Goal: Task Accomplishment & Management: Manage account settings

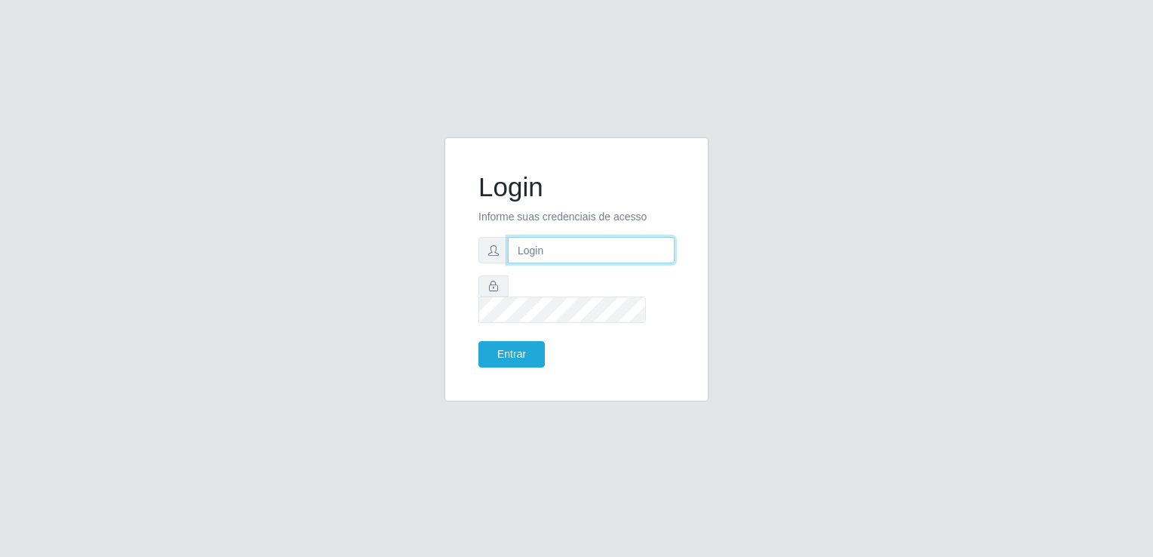
click at [563, 263] on input "text" at bounding box center [591, 250] width 167 height 26
type input "87988737322"
click at [514, 348] on button "Entrar" at bounding box center [511, 354] width 66 height 26
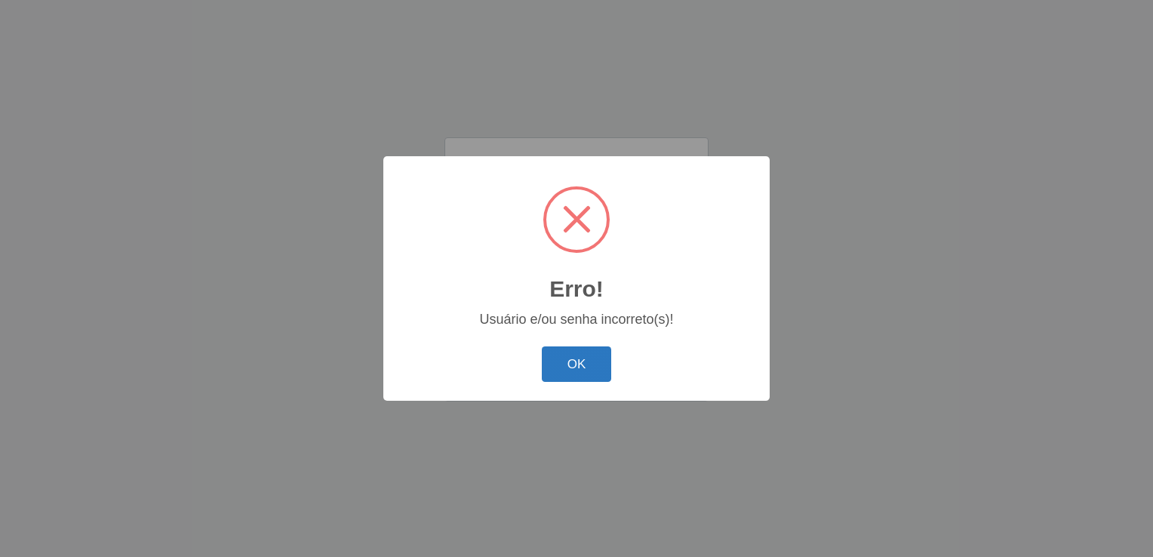
click at [563, 358] on button "OK" at bounding box center [577, 363] width 70 height 35
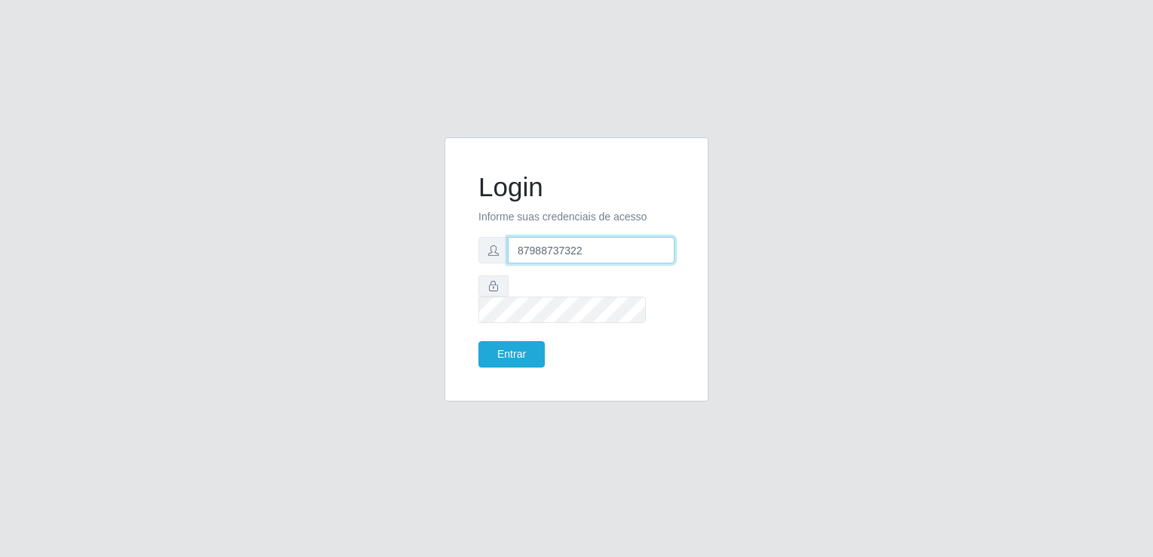
click at [560, 263] on input "87988737322" at bounding box center [591, 250] width 167 height 26
type input "I"
type input "[EMAIL_ADDRESS][DOMAIN_NAME]"
click at [526, 350] on button "Entrar" at bounding box center [511, 354] width 66 height 26
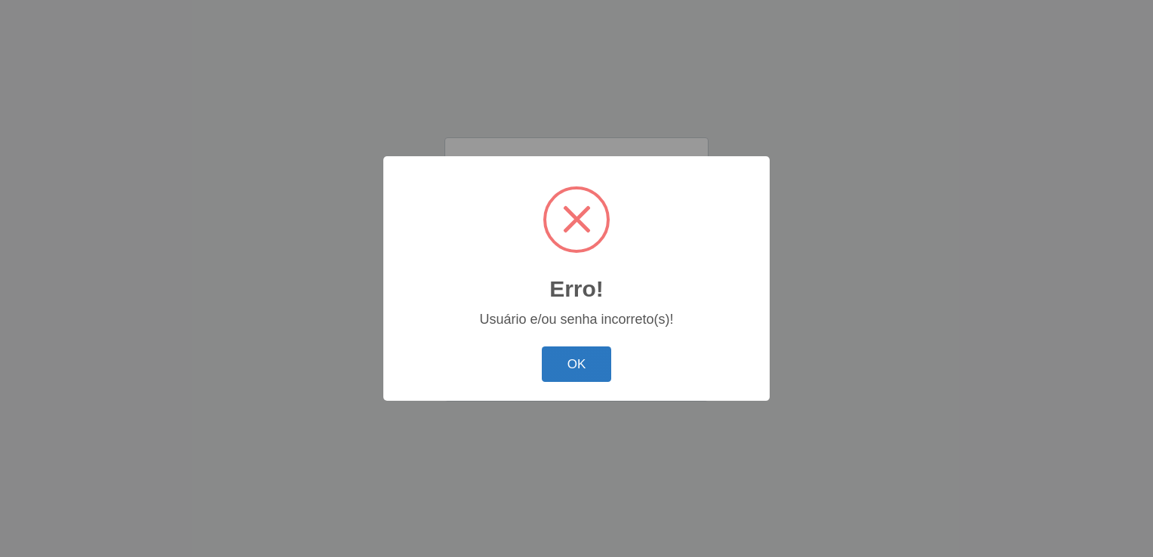
click at [550, 347] on button "OK" at bounding box center [577, 363] width 70 height 35
